Goal: Task Accomplishment & Management: Use online tool/utility

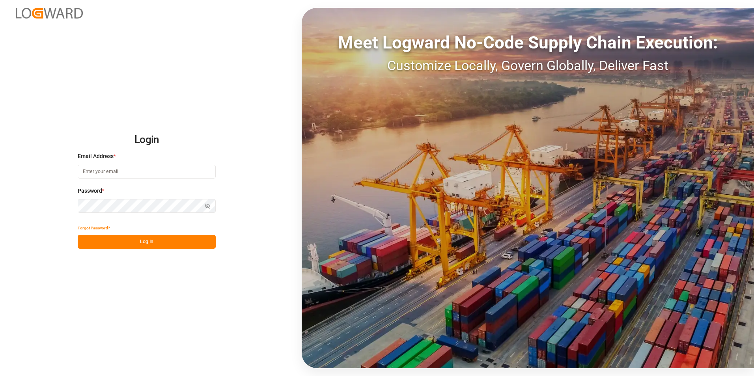
type input "[PERSON_NAME][EMAIL_ADDRESS][PERSON_NAME][DOMAIN_NAME]"
click at [133, 237] on button "Log In" at bounding box center [147, 242] width 138 height 14
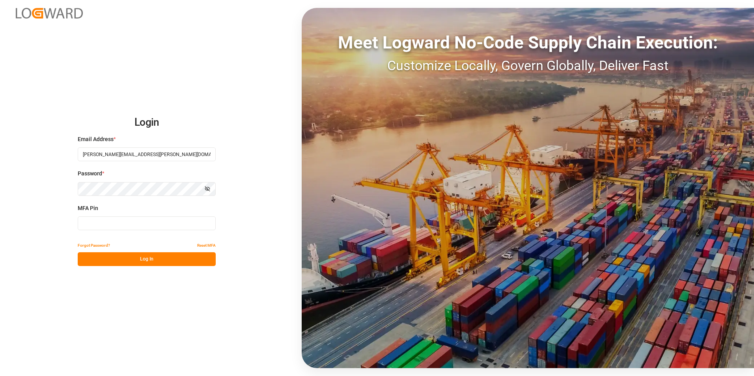
click at [125, 226] on input at bounding box center [147, 224] width 138 height 14
type input "327766"
click at [129, 258] on button "Log In" at bounding box center [147, 259] width 138 height 14
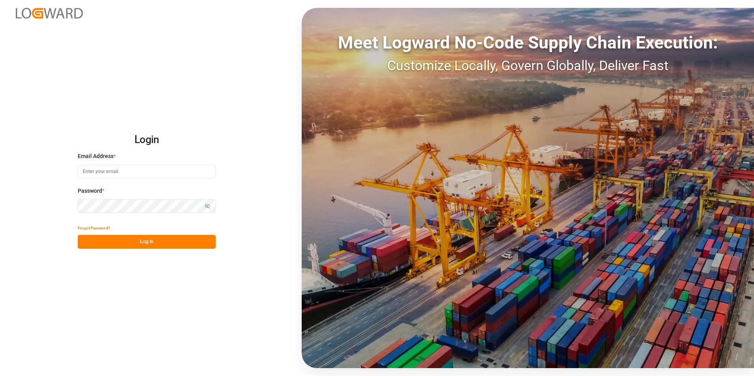
type input "[PERSON_NAME][EMAIL_ADDRESS][PERSON_NAME][DOMAIN_NAME]"
click at [140, 243] on button "Log In" at bounding box center [147, 242] width 138 height 14
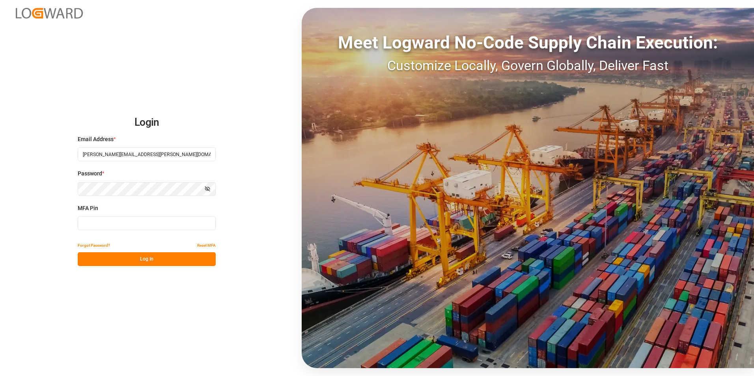
click at [105, 227] on input at bounding box center [147, 224] width 138 height 14
type input "223398"
click at [121, 256] on button "Log In" at bounding box center [147, 259] width 138 height 14
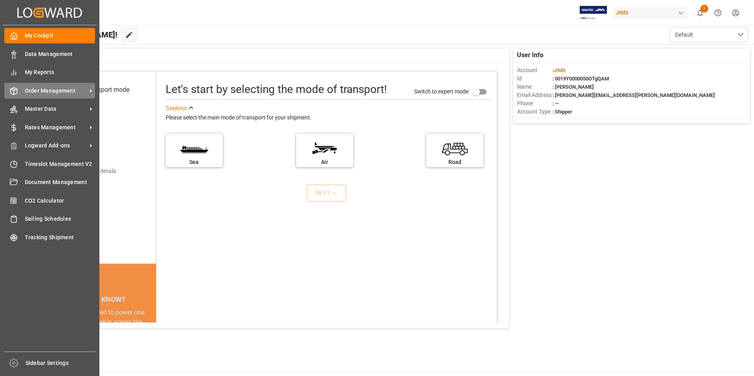
click at [54, 93] on span "Order Management" at bounding box center [56, 91] width 62 height 8
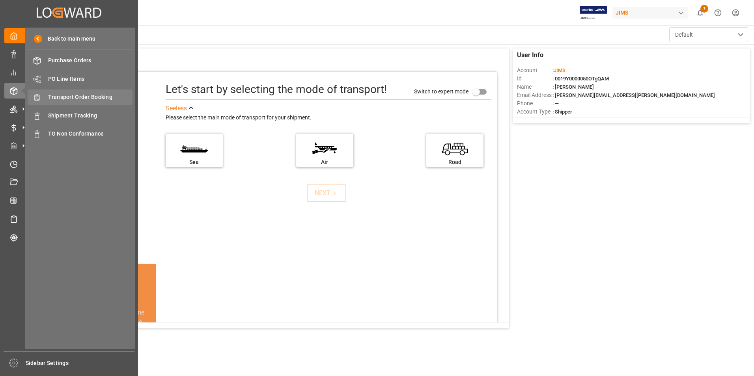
click at [98, 98] on span "Transport Order Booking" at bounding box center [90, 97] width 85 height 8
